Goal: Task Accomplishment & Management: Complete application form

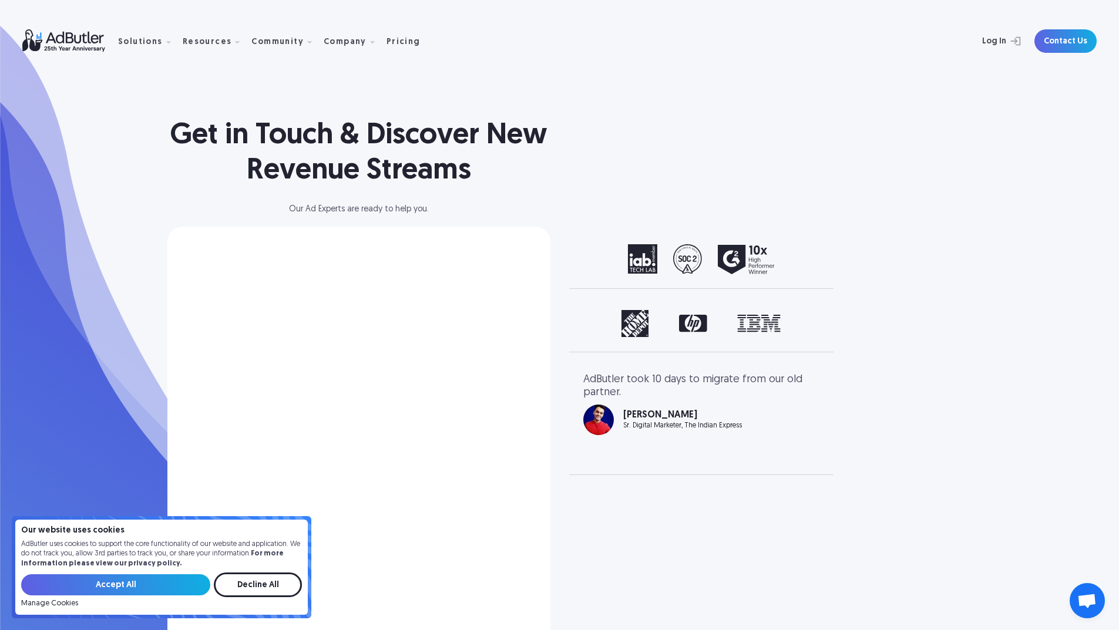
scroll to position [228, 0]
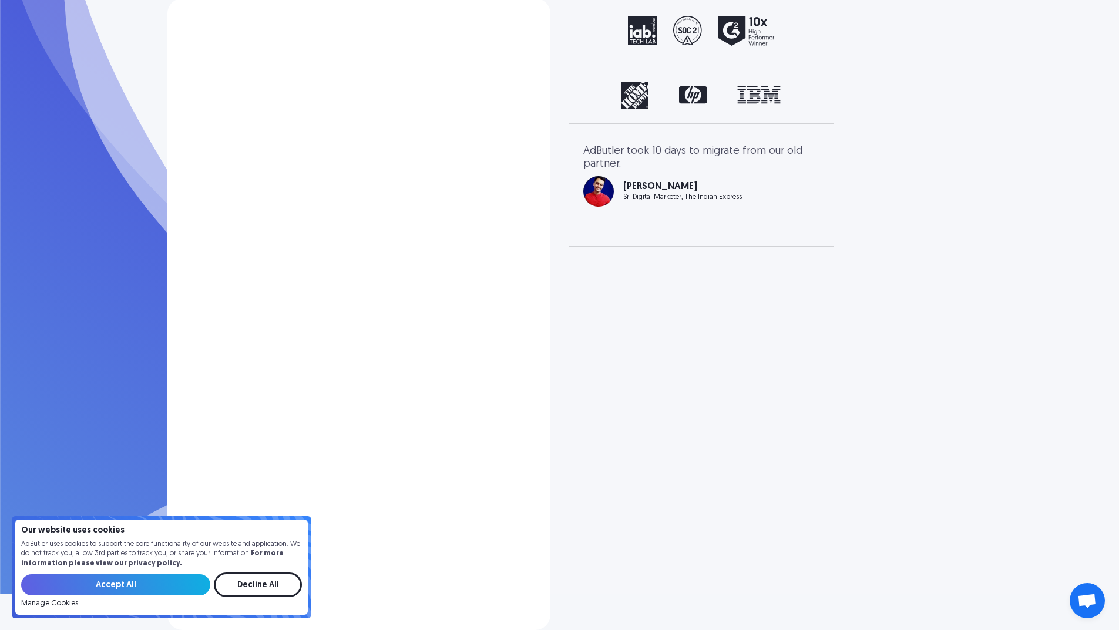
select select "North America"
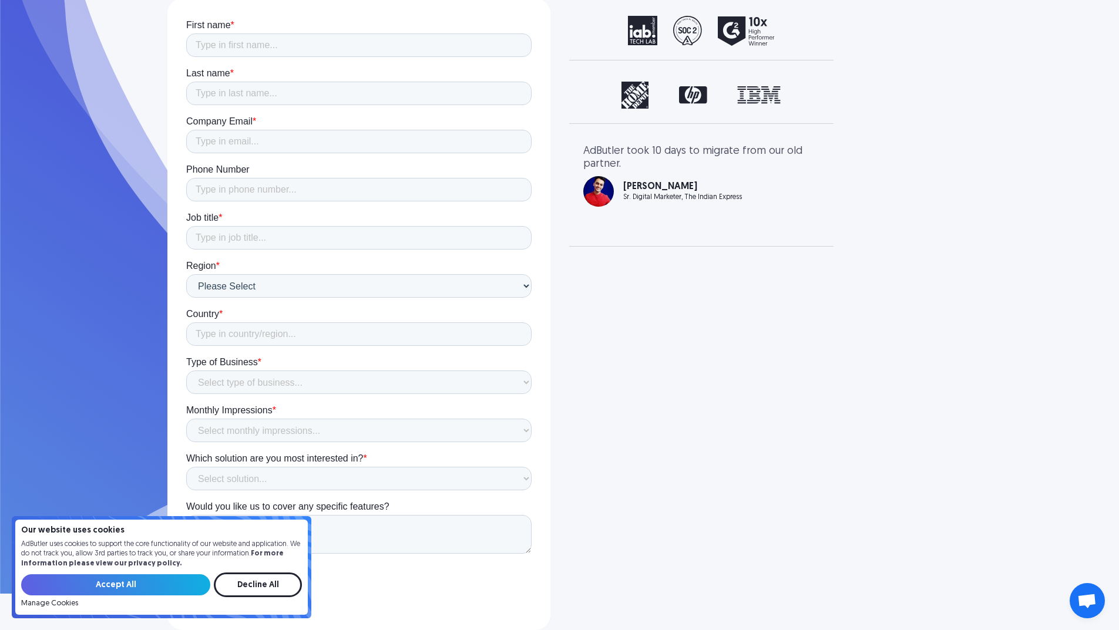
scroll to position [0, 0]
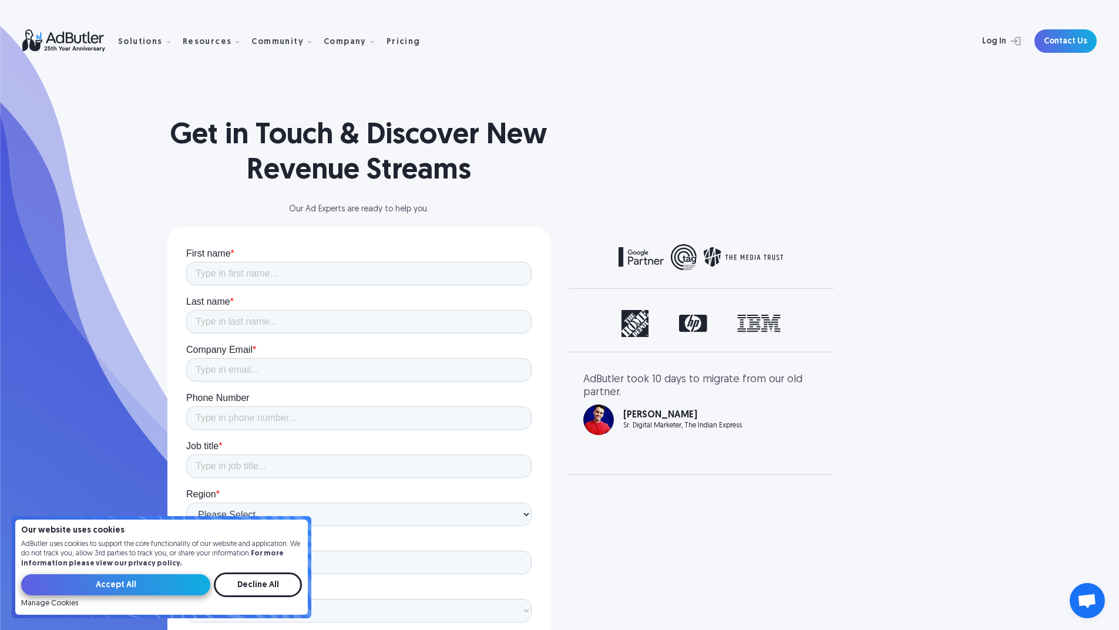
click at [133, 587] on input "Accept All" at bounding box center [115, 584] width 189 height 21
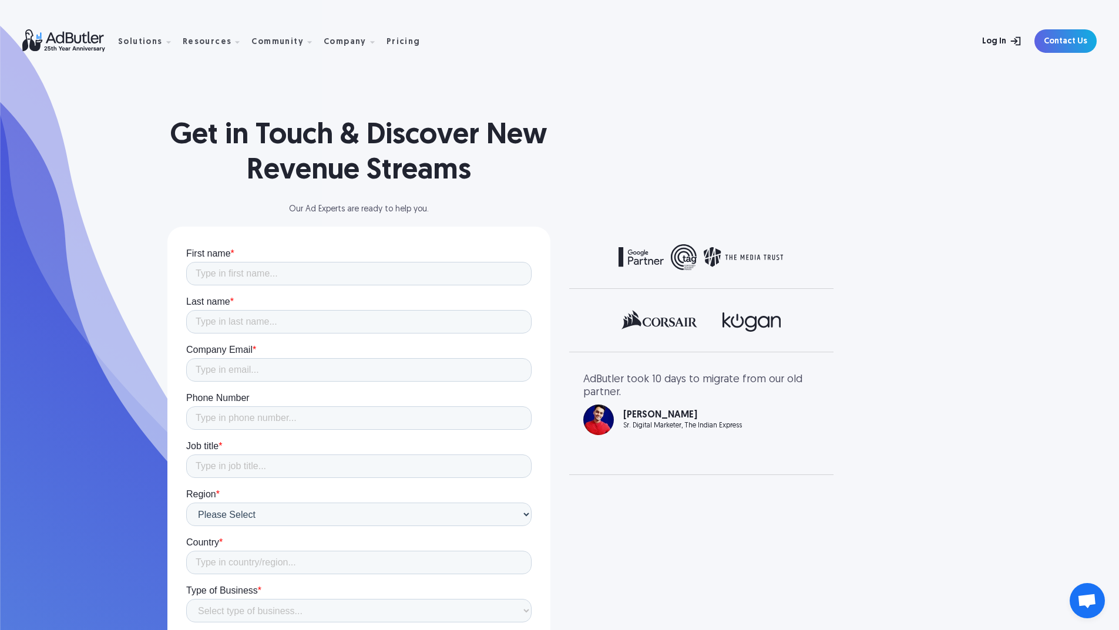
click at [998, 47] on link "Log In" at bounding box center [989, 40] width 76 height 23
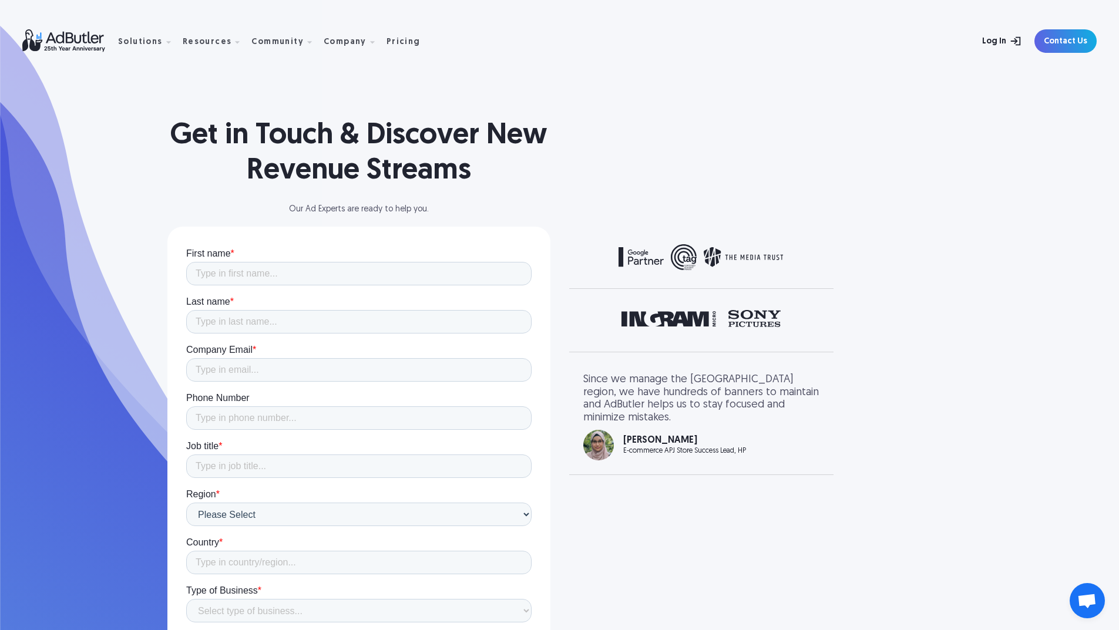
click at [1011, 47] on link "Log In" at bounding box center [989, 40] width 76 height 23
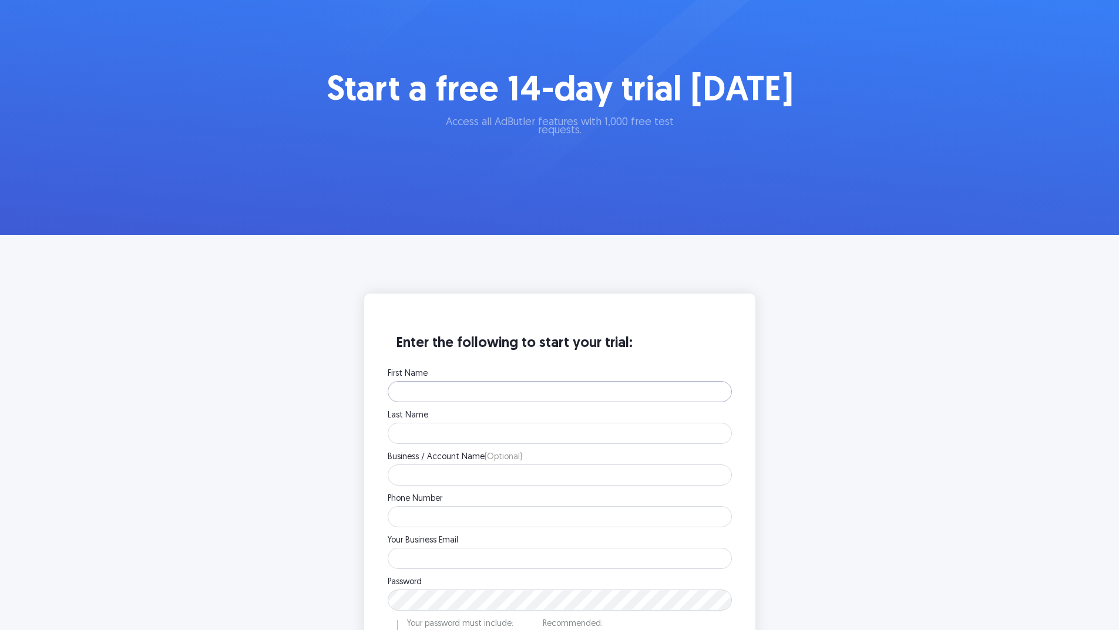
click at [573, 399] on input "First Name" at bounding box center [560, 391] width 344 height 21
type input "[PERSON_NAME]"
type input "03257181563"
type input "[EMAIL_ADDRESS][DOMAIN_NAME]"
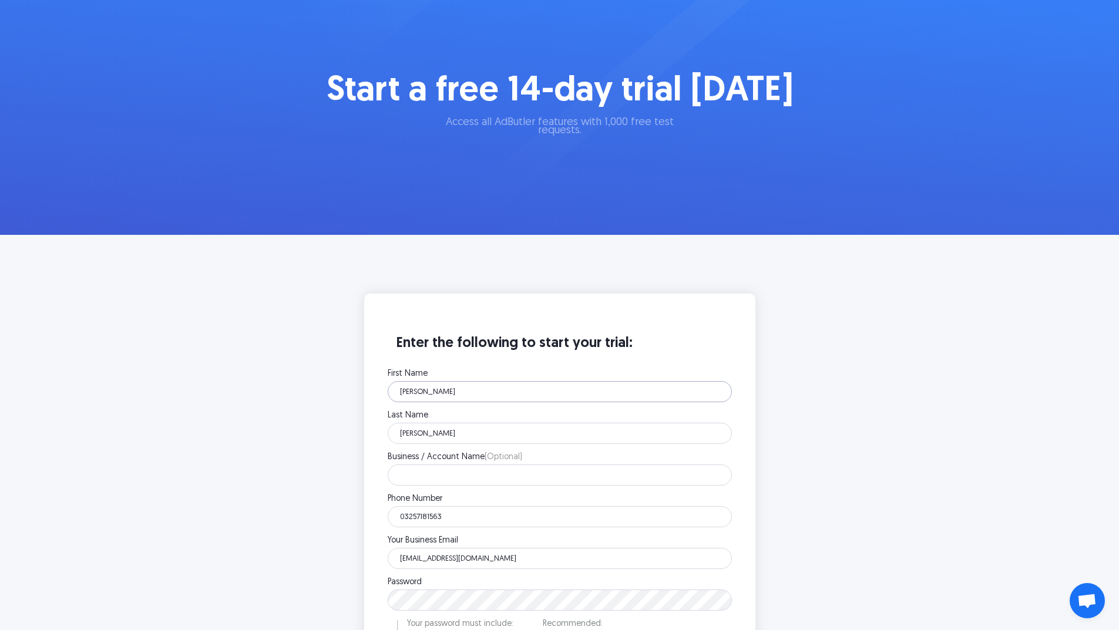
scroll to position [117, 0]
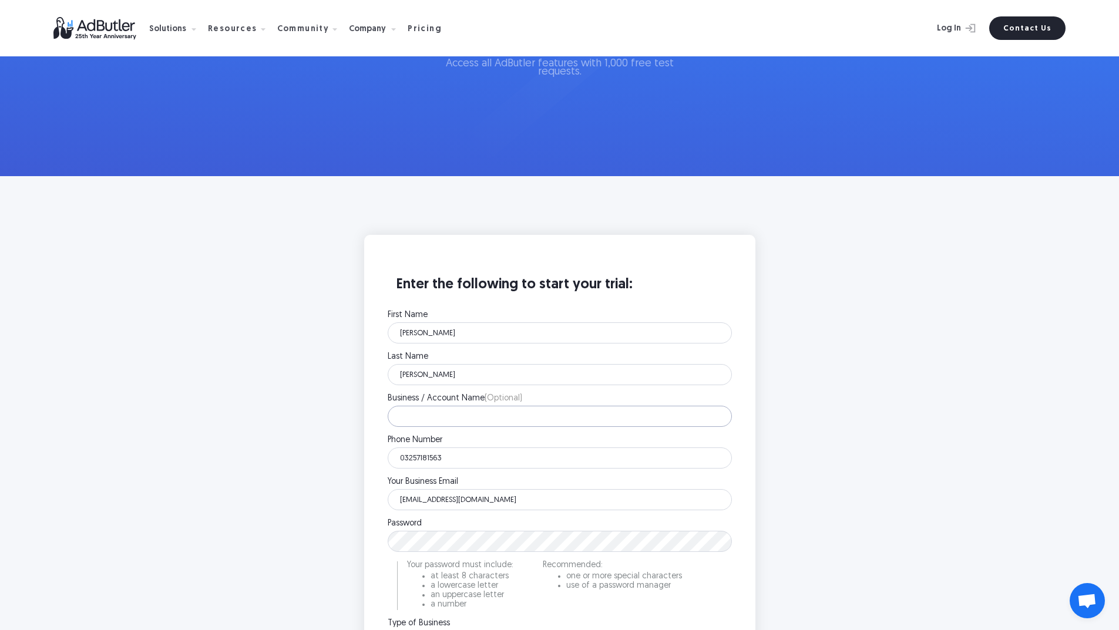
click at [522, 422] on input "Business / Account Name (Optional)" at bounding box center [560, 416] width 344 height 21
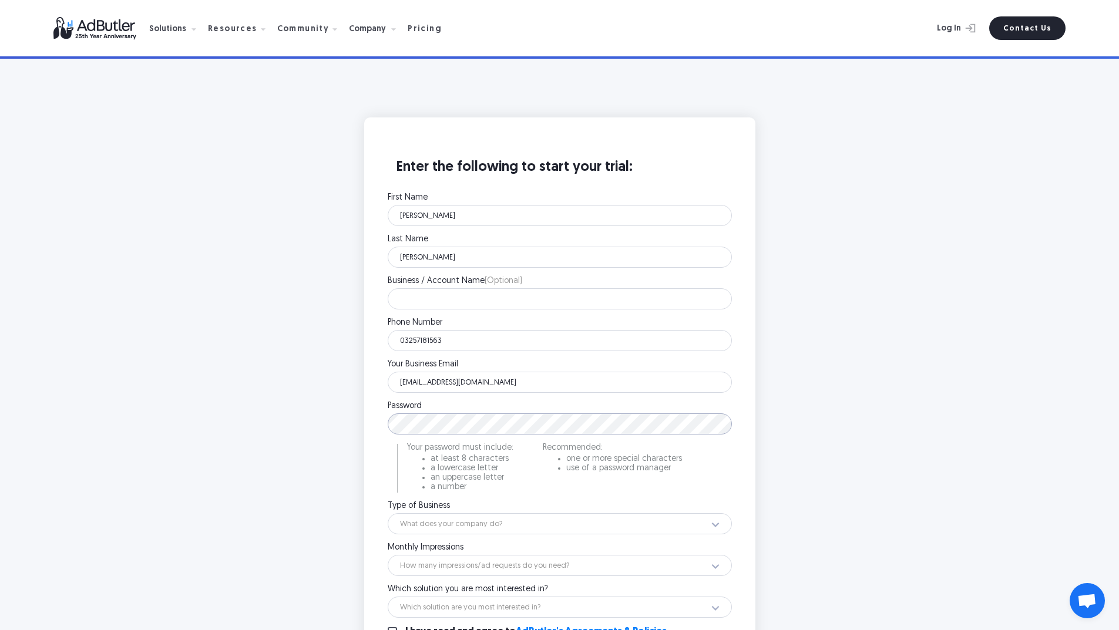
scroll to position [294, 0]
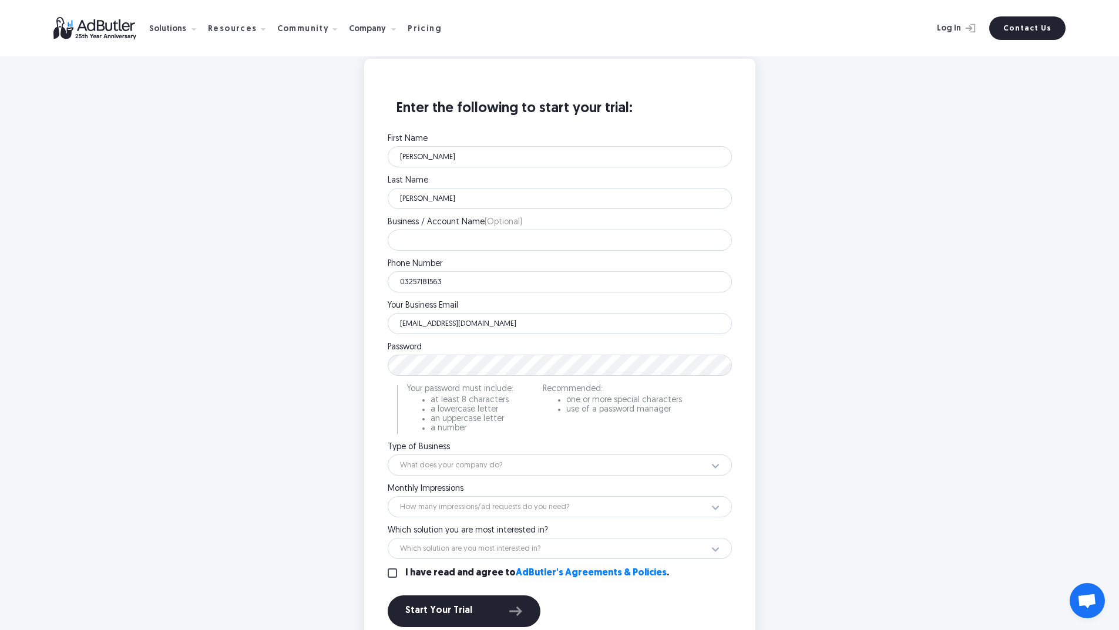
click at [517, 496] on div "Monthly Impressions How many impressions/ad requests do you need? Less than 1 m…" at bounding box center [560, 501] width 344 height 32
click at [529, 472] on select "What does your company do? Ad Network Agency Advertiser Brand Publisher SSP DSP…" at bounding box center [560, 465] width 344 height 21
select select "1"
click at [388, 455] on select "What does your company do? Ad Network Agency Advertiser Brand Publisher SSP DSP…" at bounding box center [560, 465] width 344 height 21
click at [486, 516] on select "How many impressions/ad requests do you need? Less than 1 million 1 - 10 millio…" at bounding box center [560, 506] width 344 height 21
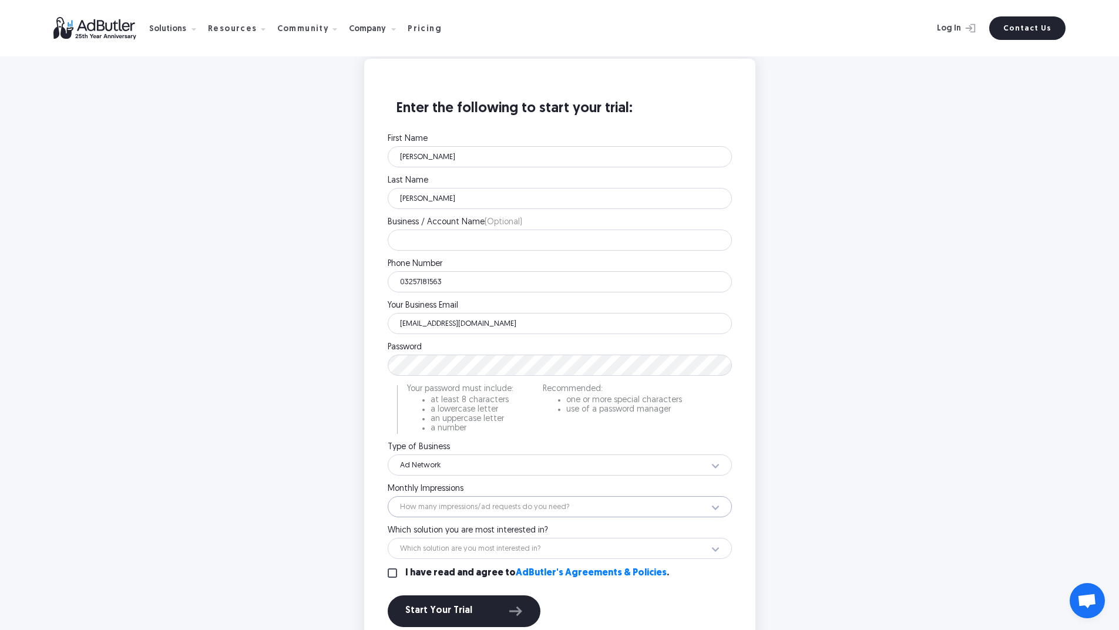
select select "18"
click at [388, 496] on select "How many impressions/ad requests do you need? Less than 1 million 1 - 10 millio…" at bounding box center [560, 506] width 344 height 21
click at [485, 549] on select "Which solution are you most interested in? Display Ad Server Supply-Side Progra…" at bounding box center [560, 548] width 344 height 21
select select "Display Ad Server"
click at [388, 538] on select "Which solution are you most interested in? Display Ad Server Supply-Side Progra…" at bounding box center [560, 548] width 344 height 21
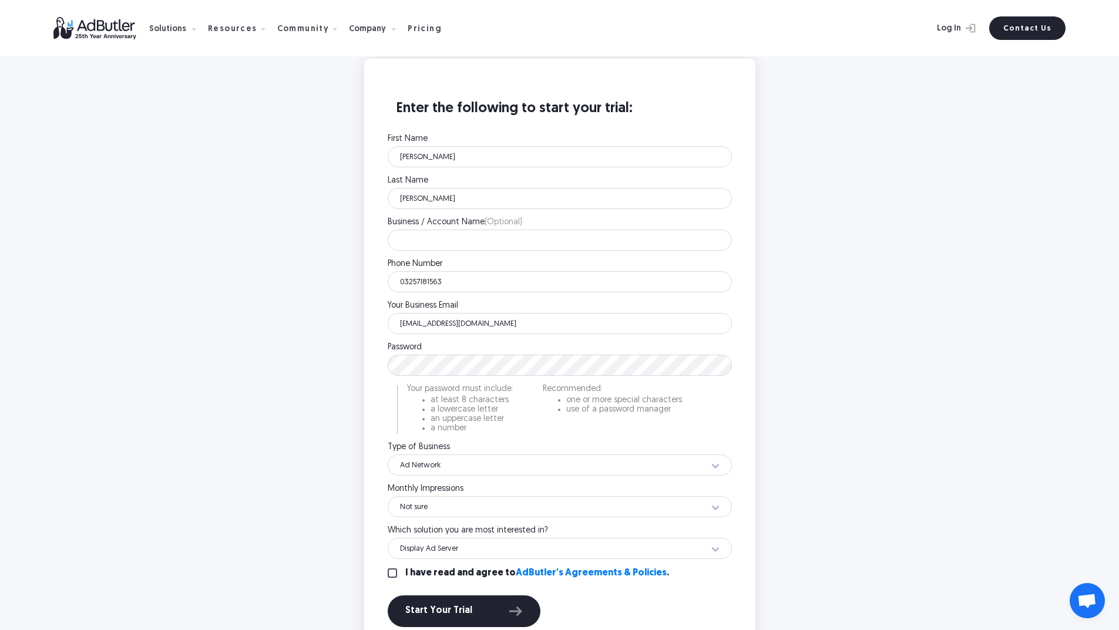
click at [438, 564] on div "First Name [PERSON_NAME] Please enter your first name. Last Name [PERSON_NAME] …" at bounding box center [560, 385] width 344 height 501
click at [437, 570] on label "I have read and agree to AdButler's Agreements & Policies ." at bounding box center [537, 573] width 264 height 9
click at [397, 570] on input "I have read and agree to AdButler's Agreements & Policies ." at bounding box center [392, 573] width 9 height 9
checkbox input "true"
click at [431, 599] on button "Start Your Trial" at bounding box center [464, 612] width 153 height 32
